Goal: Task Accomplishment & Management: Use online tool/utility

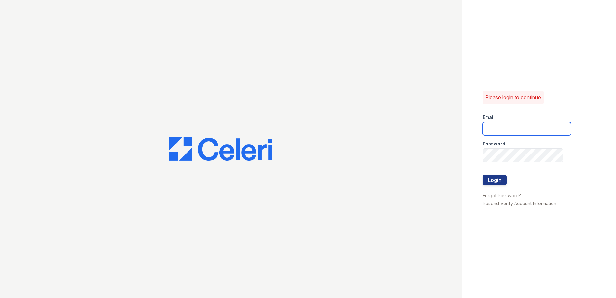
type input "[EMAIL_ADDRESS][DOMAIN_NAME]"
drag, startPoint x: 486, startPoint y: 129, endPoint x: 617, endPoint y: 148, distance: 132.2
click at [616, 148] on html "Please login to continue Email [EMAIL_ADDRESS][DOMAIN_NAME] Password Login Forg…" at bounding box center [308, 149] width 616 height 298
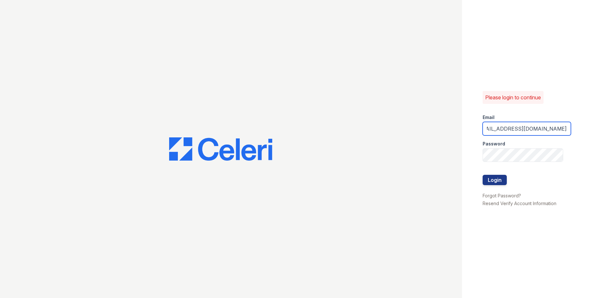
type input "[EMAIL_ADDRESS][DOMAIN_NAME]"
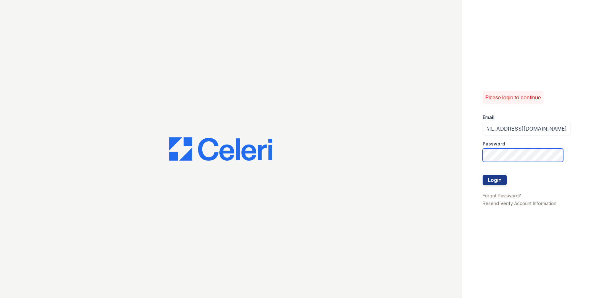
scroll to position [0, 0]
click at [439, 141] on div "Please login to continue Email [EMAIL_ADDRESS][DOMAIN_NAME] Password Login Forg…" at bounding box center [308, 149] width 616 height 298
click at [488, 179] on button "Login" at bounding box center [495, 180] width 24 height 10
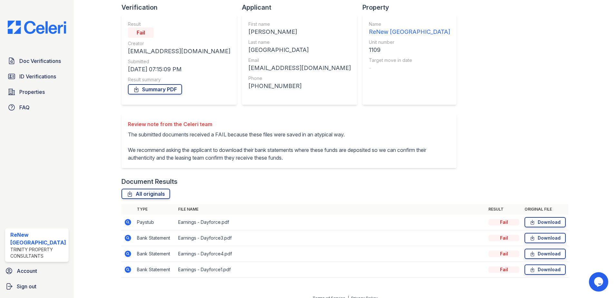
scroll to position [79, 0]
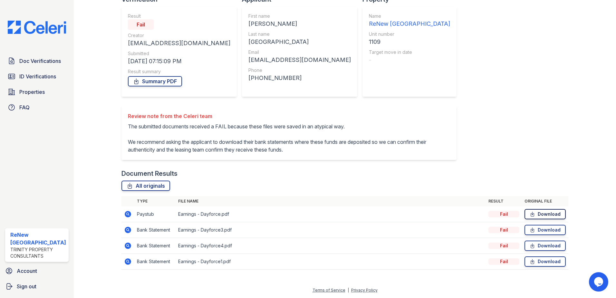
click at [533, 213] on link "Download" at bounding box center [545, 214] width 41 height 10
